Goal: Task Accomplishment & Management: Manage account settings

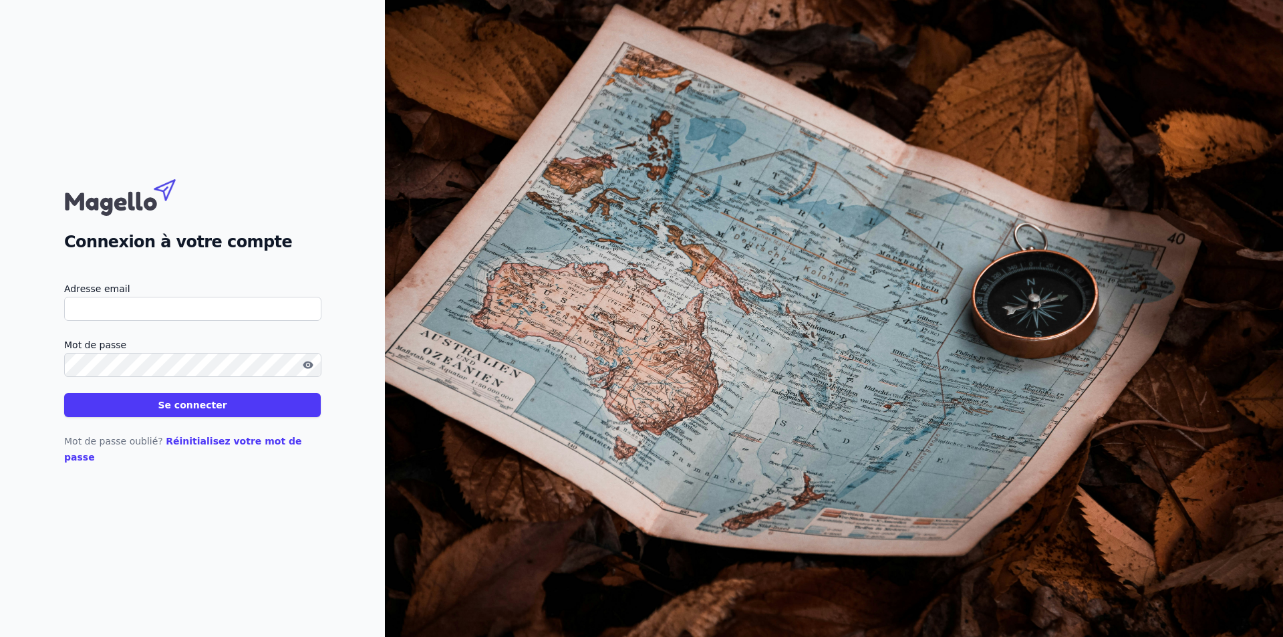
type input "[EMAIL_ADDRESS][DOMAIN_NAME]"
click at [149, 417] on button "Se connecter" at bounding box center [192, 405] width 257 height 24
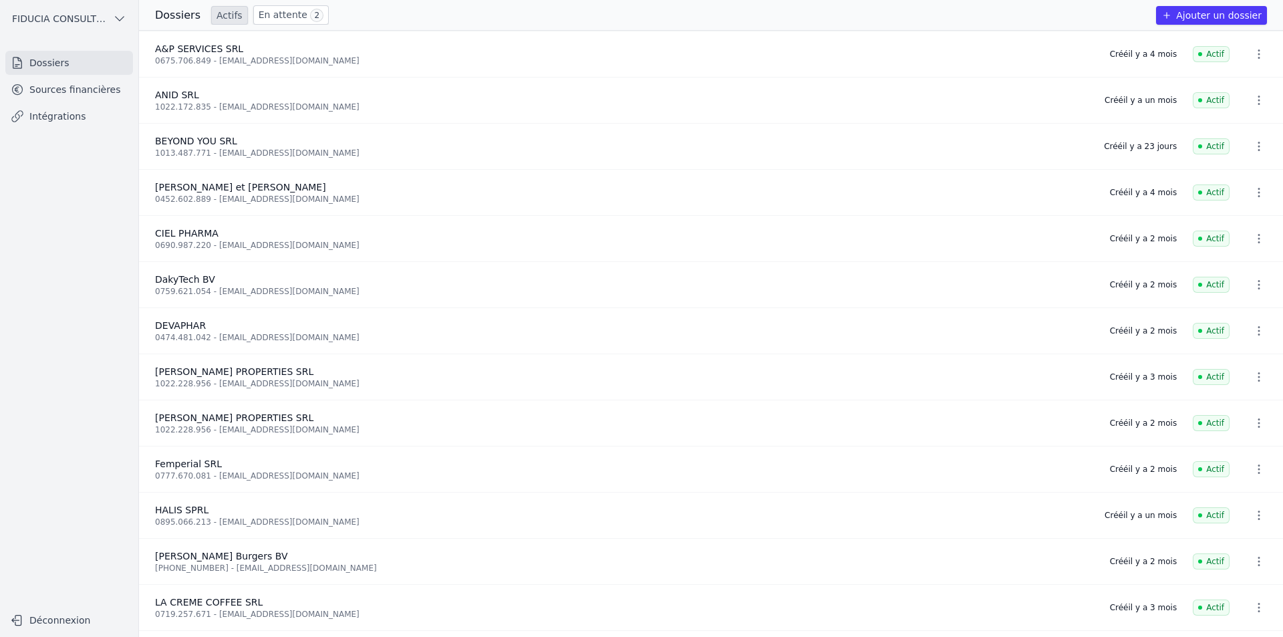
click at [310, 16] on span "2" at bounding box center [316, 15] width 13 height 13
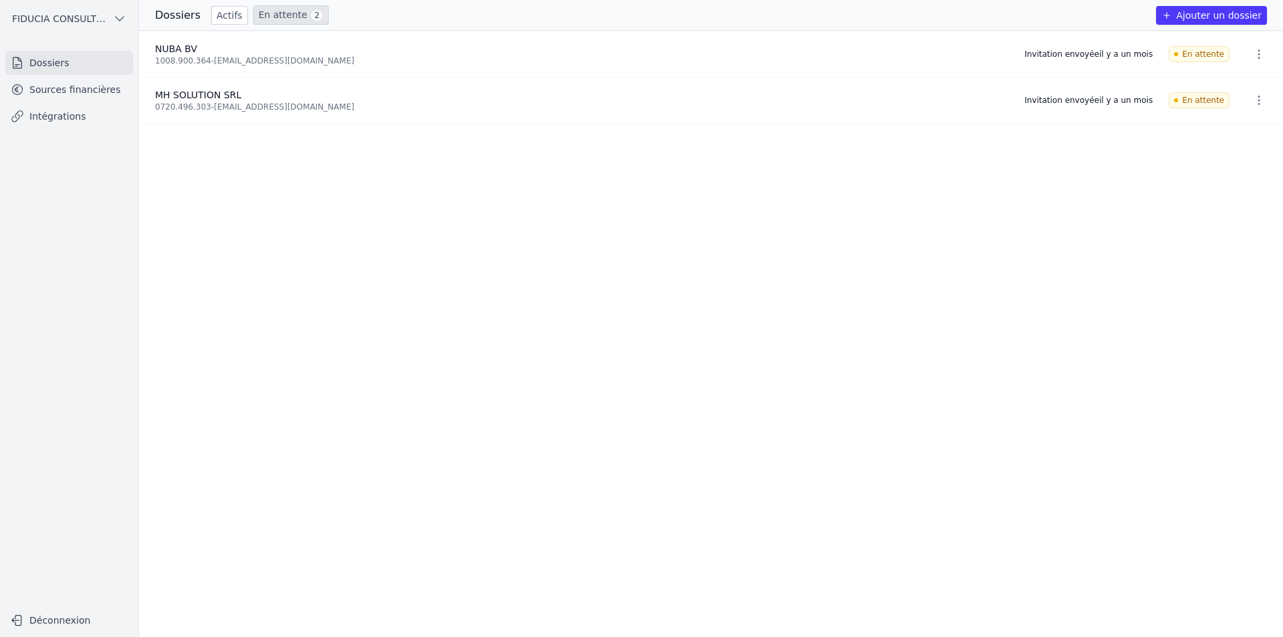
click at [223, 20] on link "Actifs" at bounding box center [229, 15] width 37 height 19
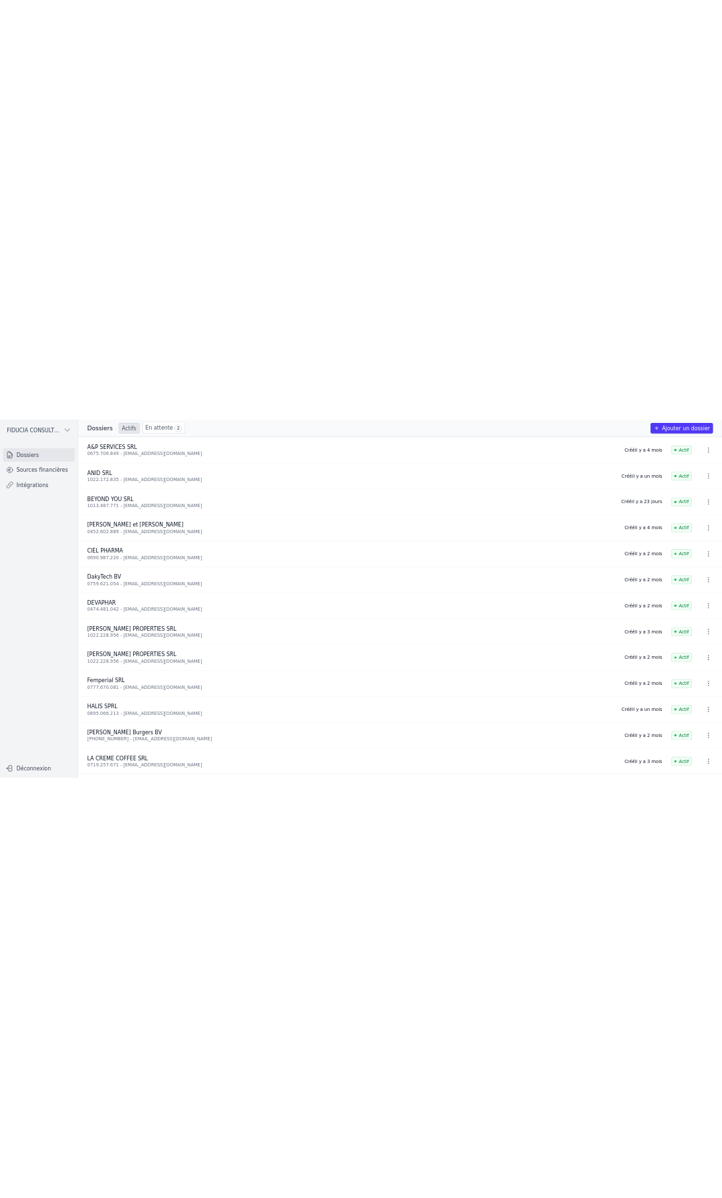
scroll to position [321, 0]
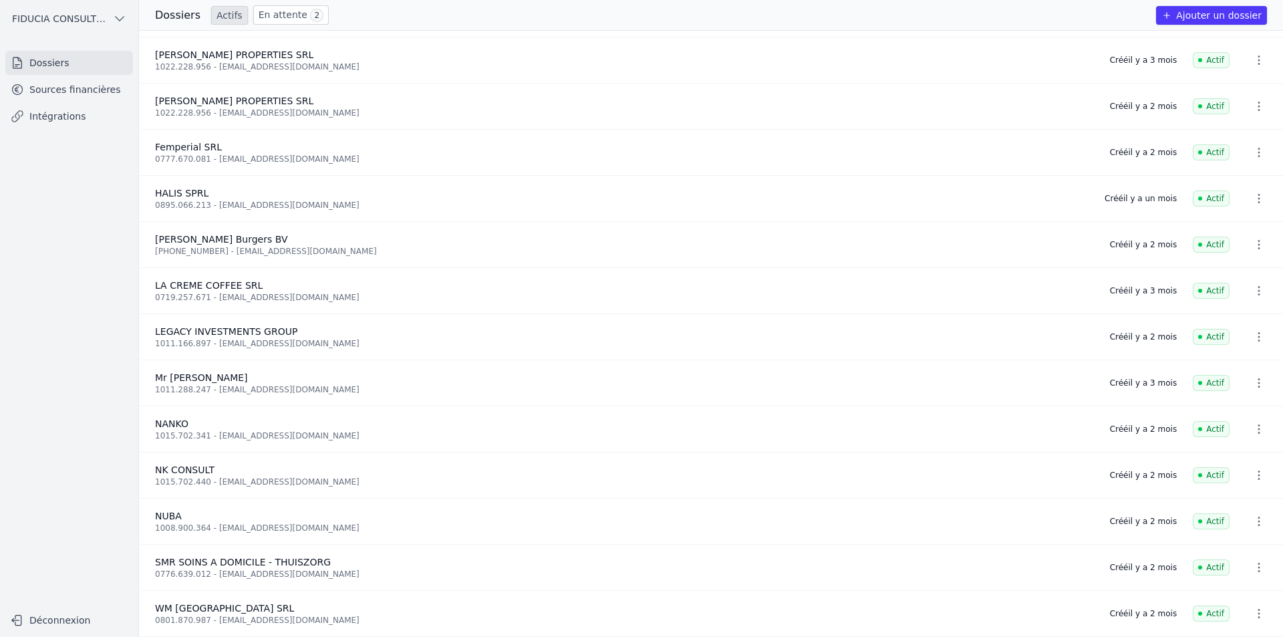
click at [298, 23] on link "En attente 2" at bounding box center [291, 14] width 76 height 19
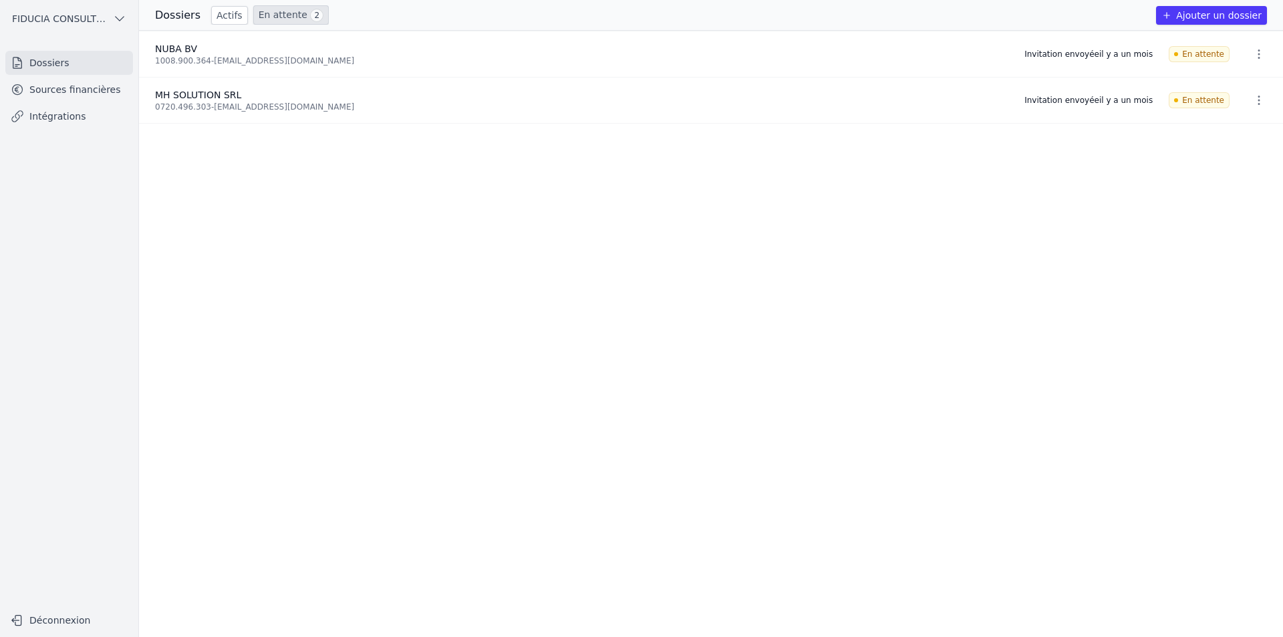
click at [229, 11] on link "Actifs" at bounding box center [229, 15] width 37 height 19
